Goal: Task Accomplishment & Management: Use online tool/utility

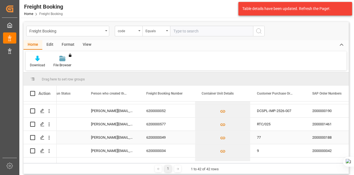
scroll to position [85, 0]
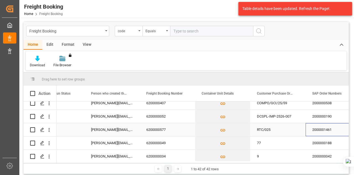
click at [321, 130] on div "2000001461" at bounding box center [333, 129] width 55 height 13
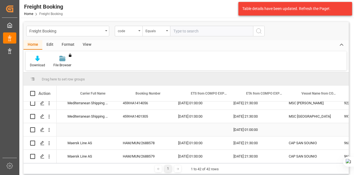
scroll to position [0, 992]
